Goal: Task Accomplishment & Management: Manage account settings

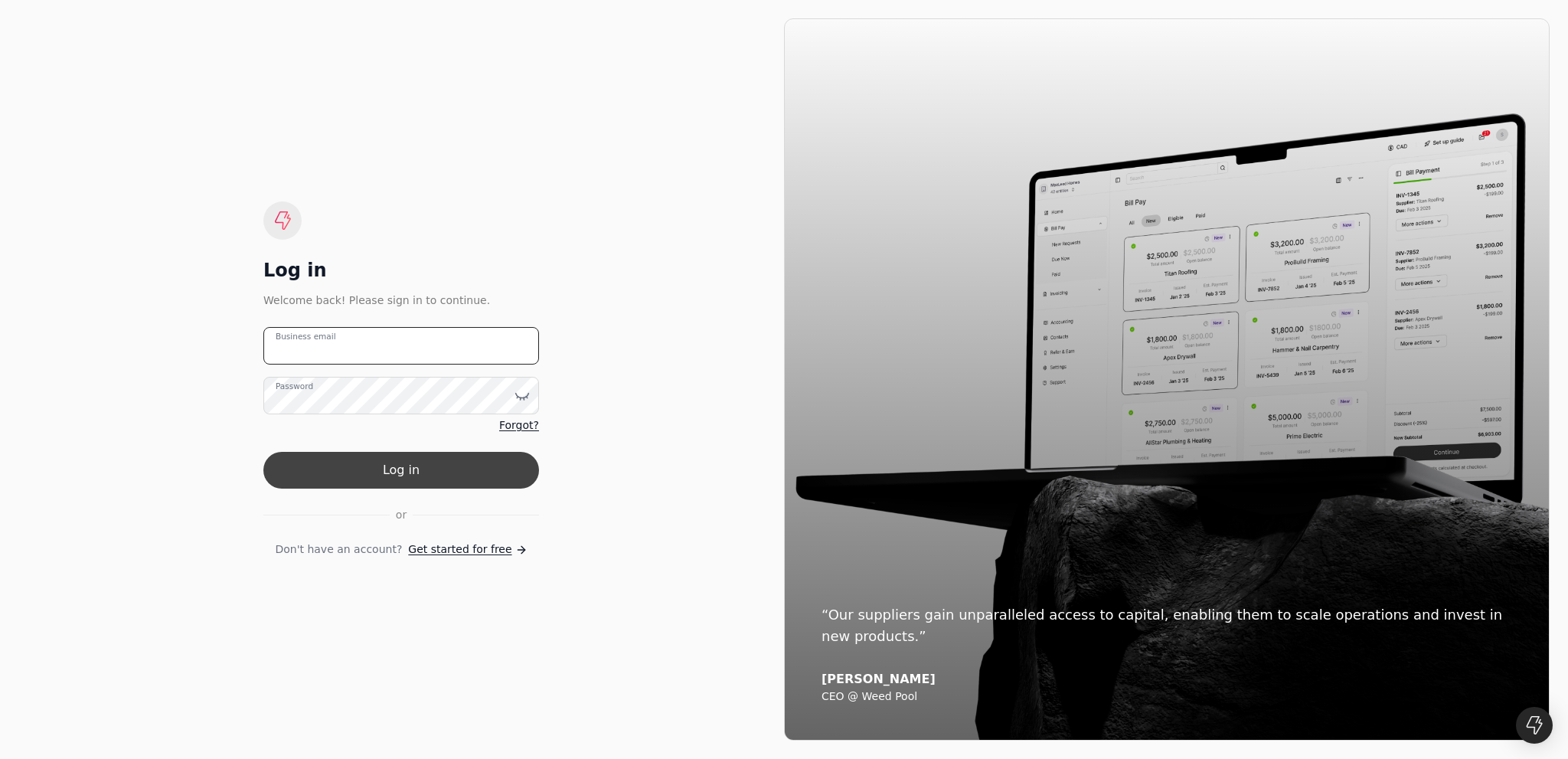
type email "[EMAIL_ADDRESS][DOMAIN_NAME]"
click at [402, 454] on button "Log in" at bounding box center [402, 470] width 276 height 37
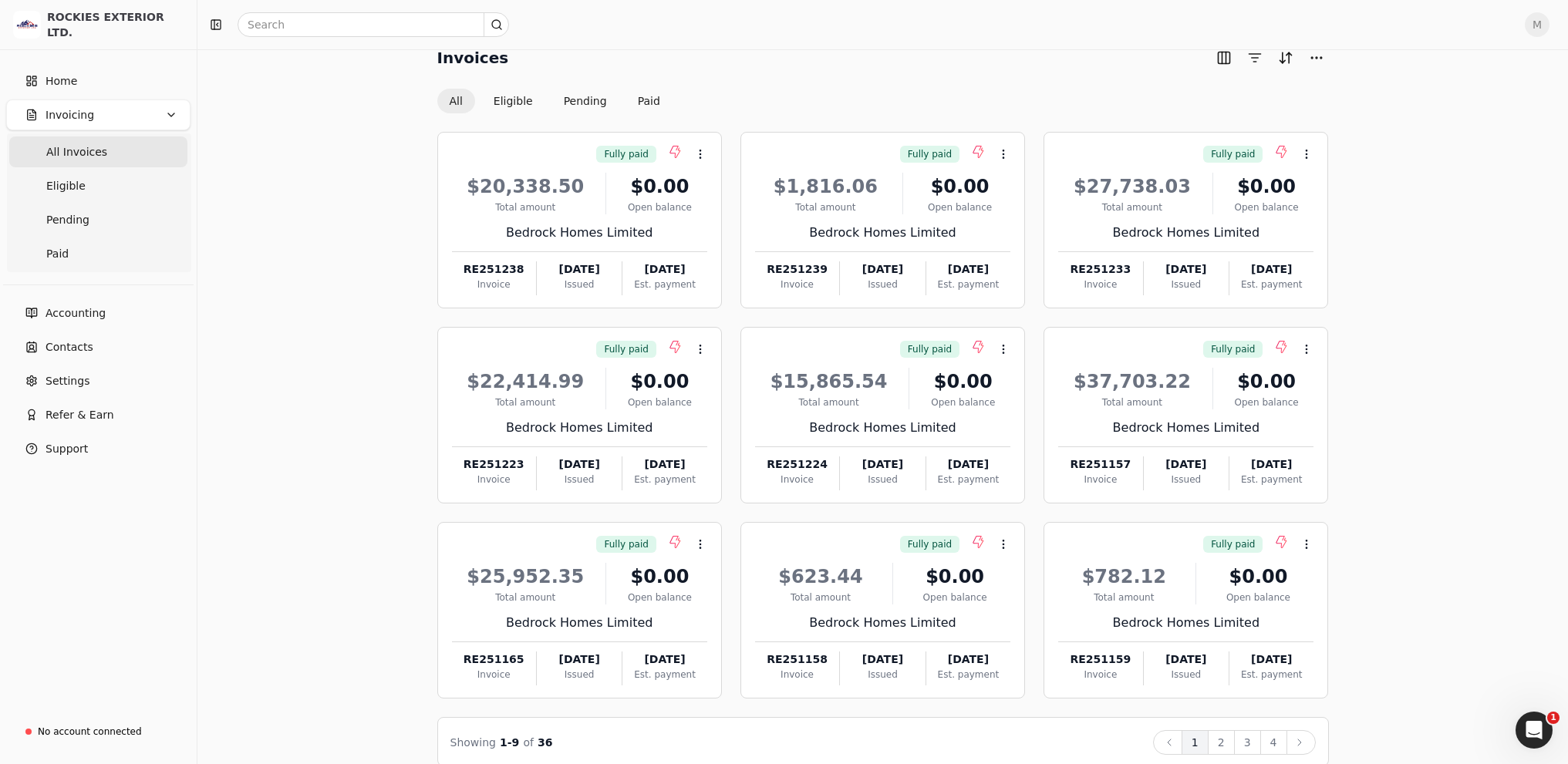
scroll to position [71, 0]
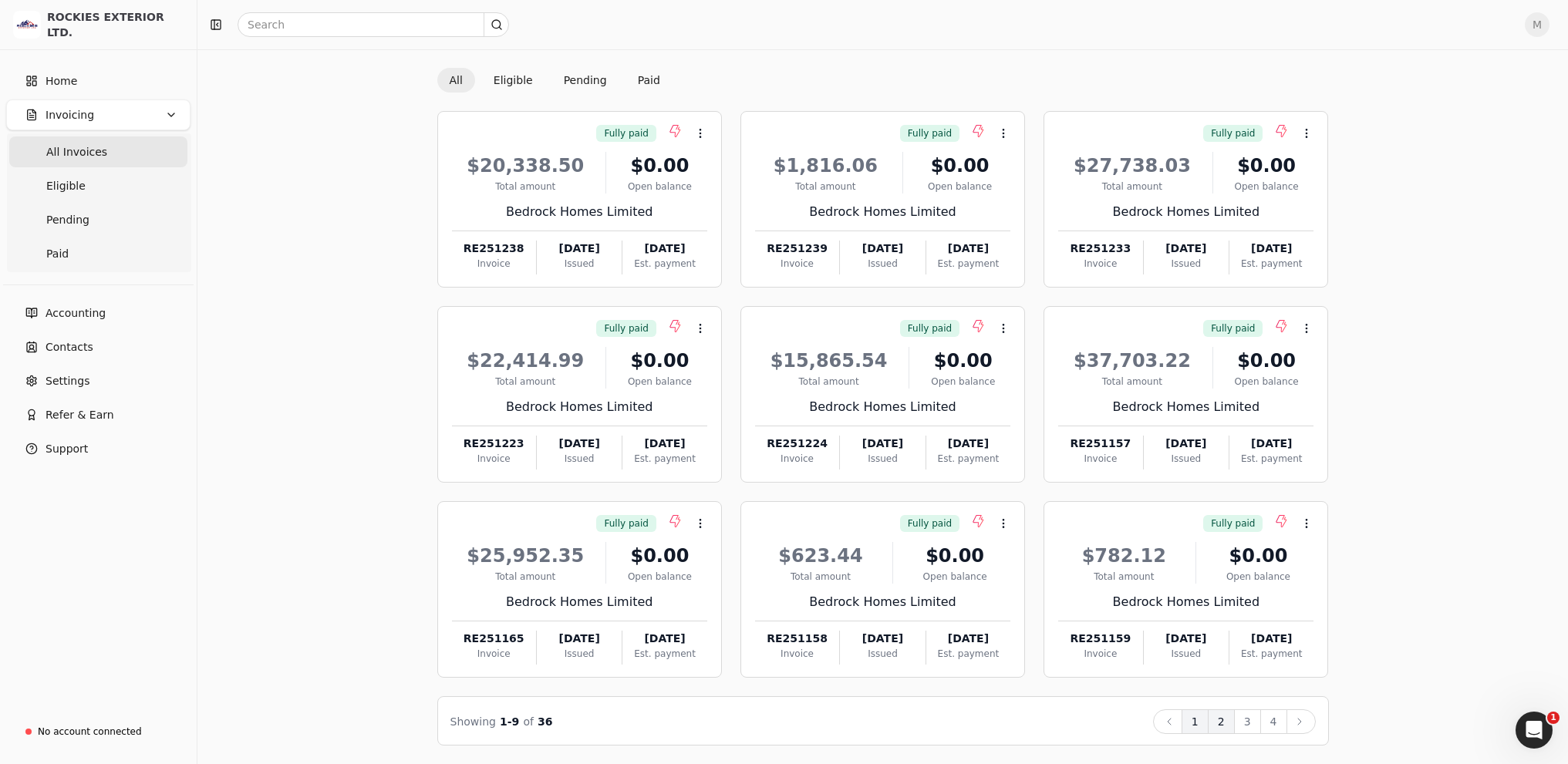
click at [1225, 715] on button "2" at bounding box center [1221, 721] width 27 height 25
click at [1252, 722] on button "3" at bounding box center [1247, 721] width 27 height 25
click at [1270, 720] on button "4" at bounding box center [1274, 721] width 27 height 25
click at [1225, 725] on button "2" at bounding box center [1221, 721] width 27 height 25
click at [1189, 721] on button "1" at bounding box center [1195, 721] width 27 height 25
